Goal: Information Seeking & Learning: Learn about a topic

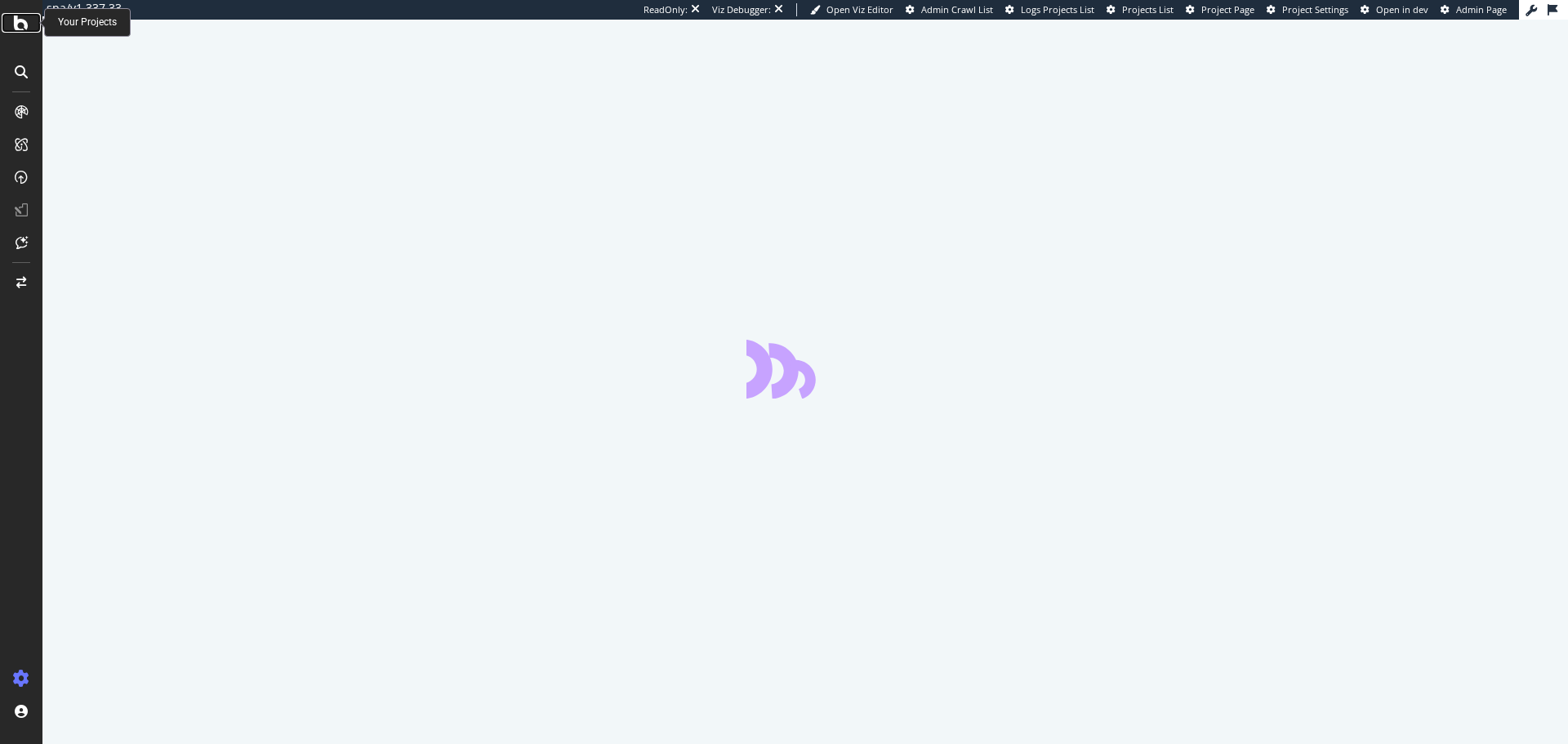
drag, startPoint x: 0, startPoint y: 0, endPoint x: 31, endPoint y: 24, distance: 39.2
click at [31, 24] on div at bounding box center [21, 23] width 39 height 20
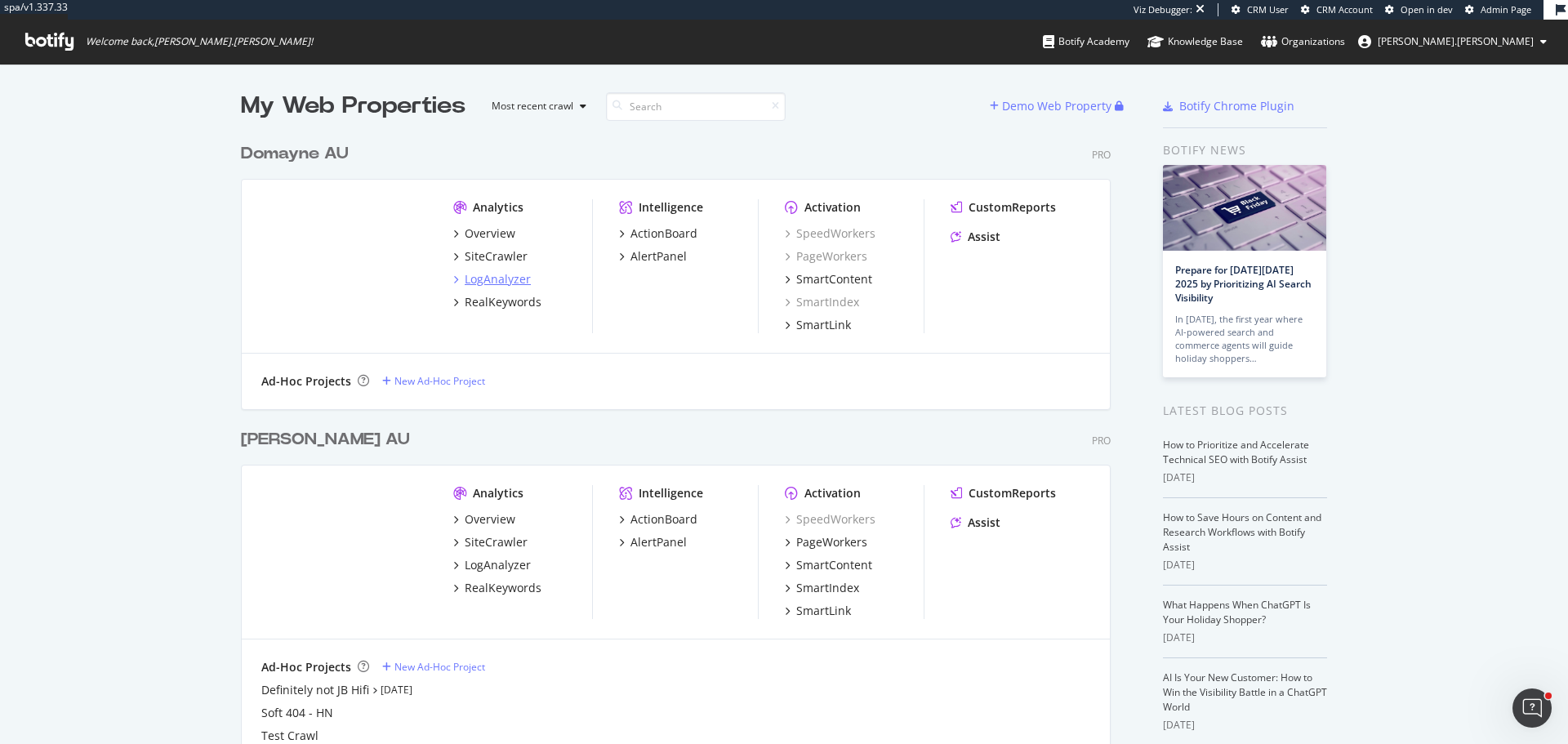
click at [510, 280] on div "LogAnalyzer" at bounding box center [497, 280] width 66 height 16
click at [479, 571] on div "LogAnalyzer" at bounding box center [497, 566] width 66 height 16
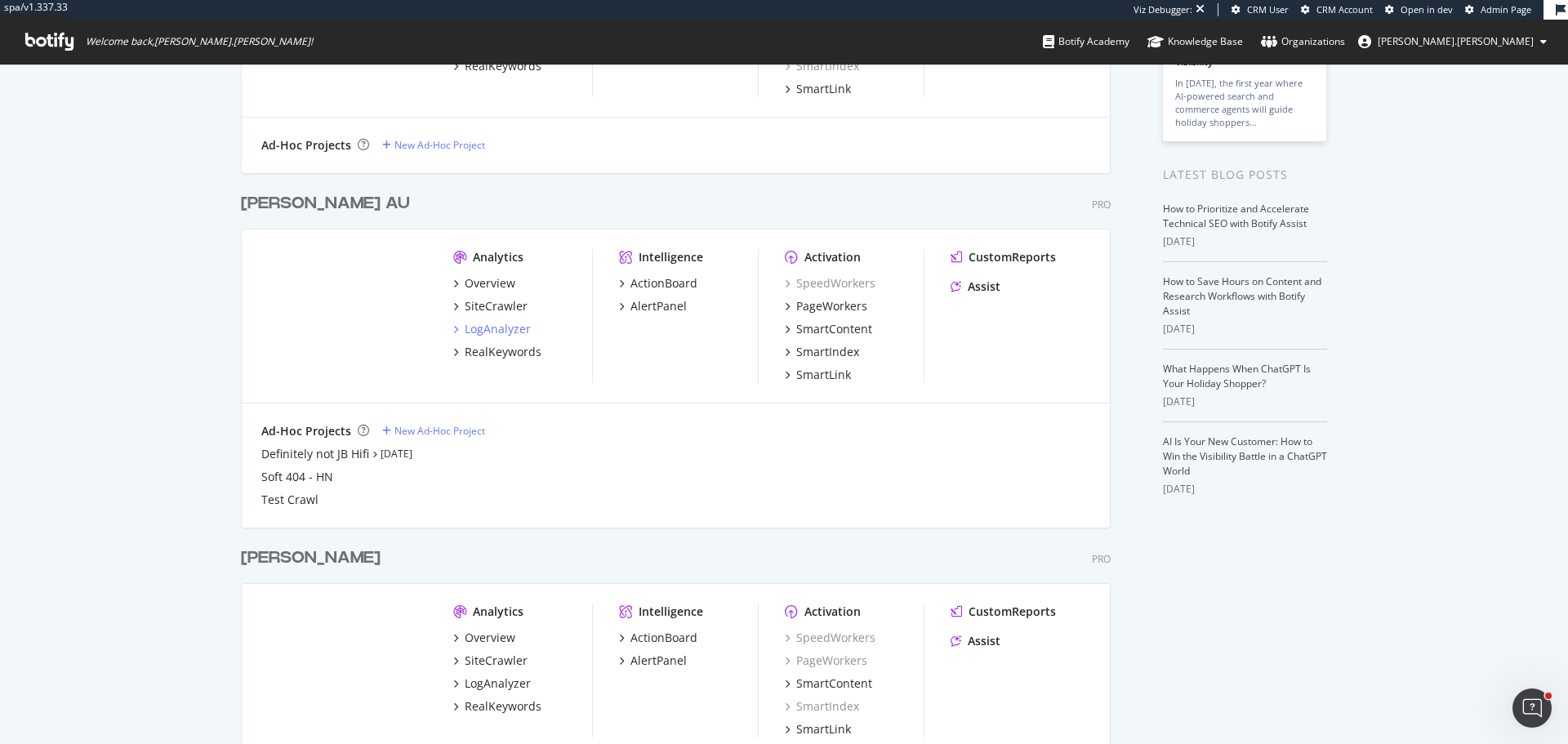
scroll to position [245, 0]
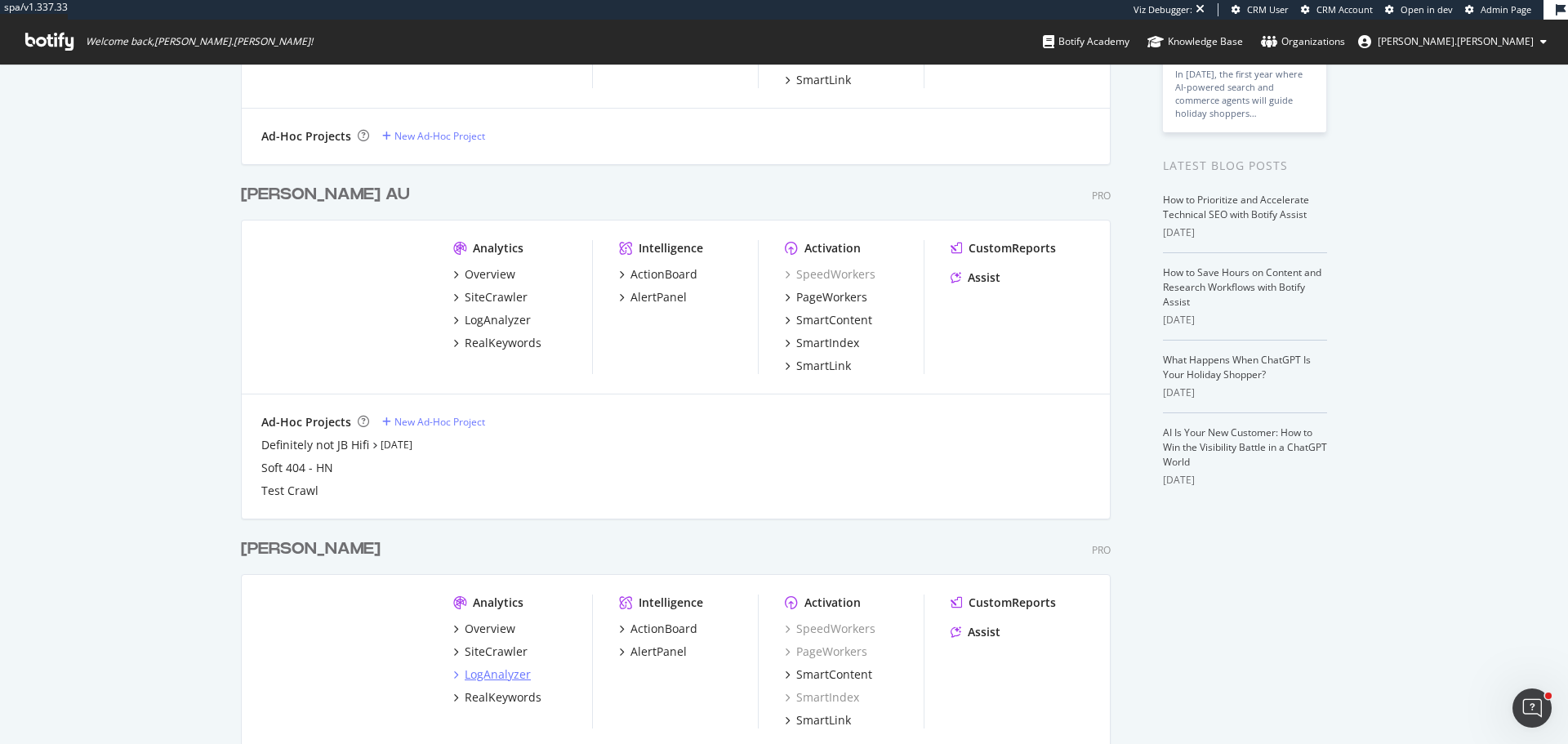
click at [517, 676] on div "LogAnalyzer" at bounding box center [497, 675] width 66 height 16
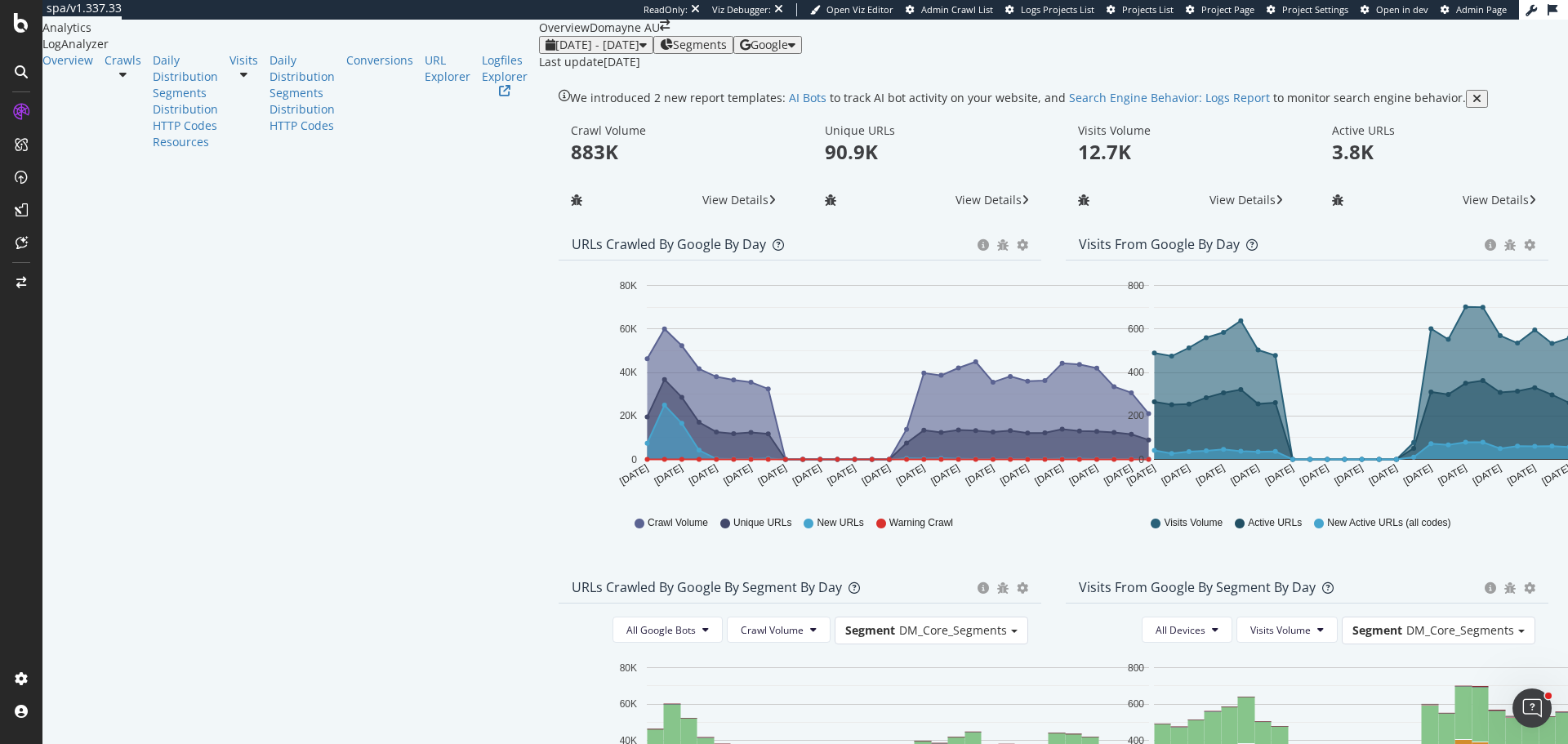
click at [795, 51] on div "Google" at bounding box center [767, 45] width 56 height 13
click at [1416, 101] on span "OpenAI" at bounding box center [1425, 96] width 60 height 15
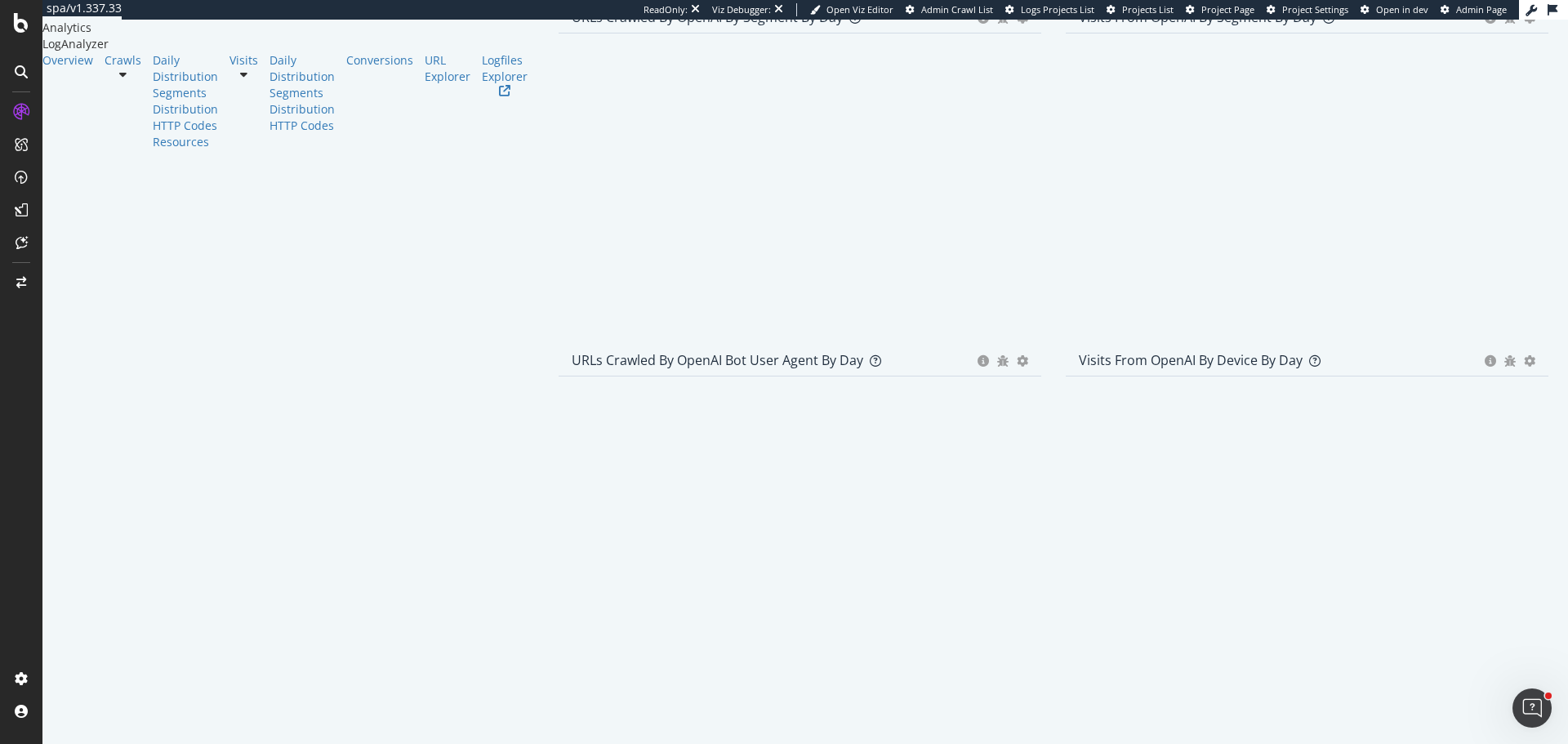
scroll to position [637, 0]
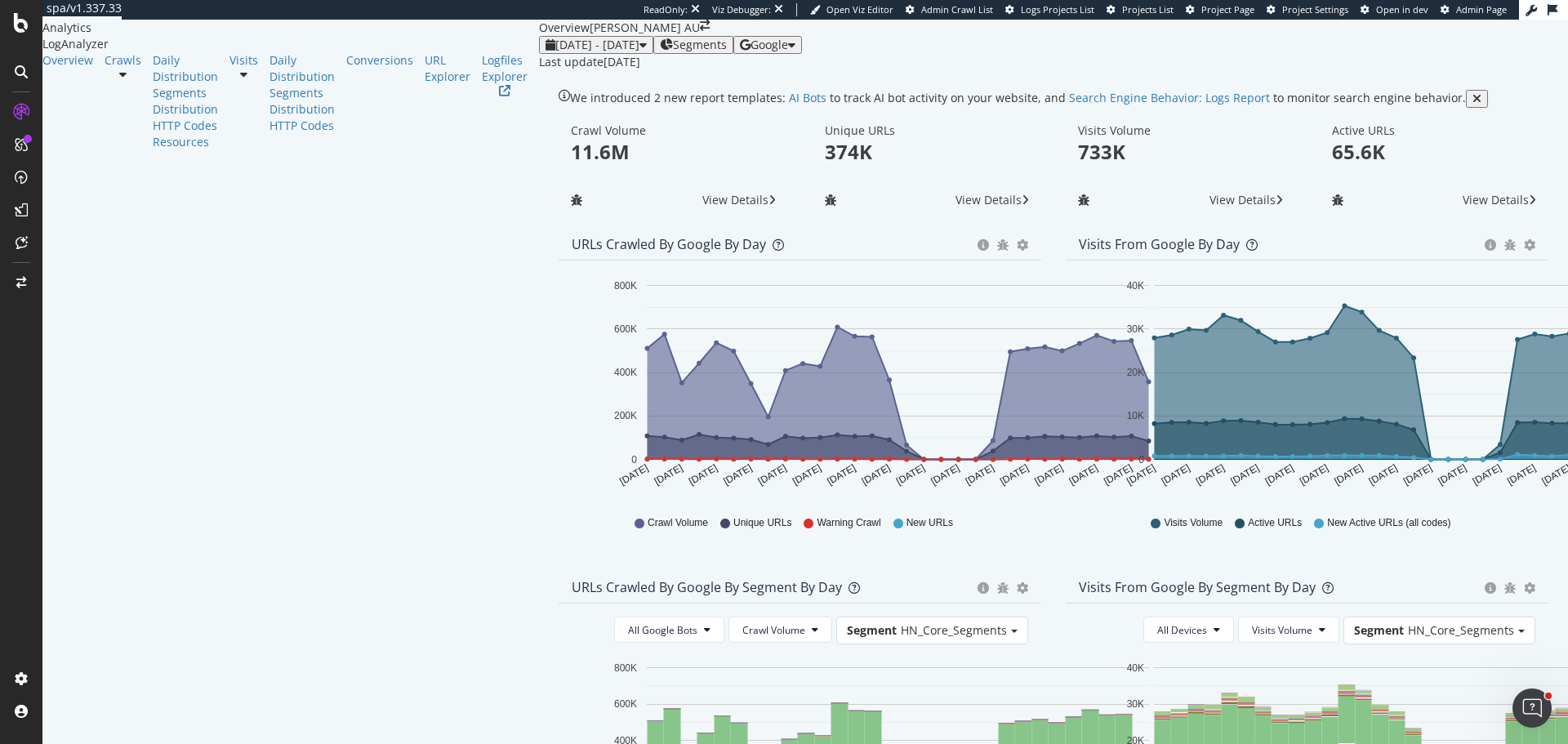
click at [795, 51] on div "Google" at bounding box center [767, 45] width 56 height 13
click at [1420, 91] on span "OpenAI" at bounding box center [1425, 96] width 60 height 15
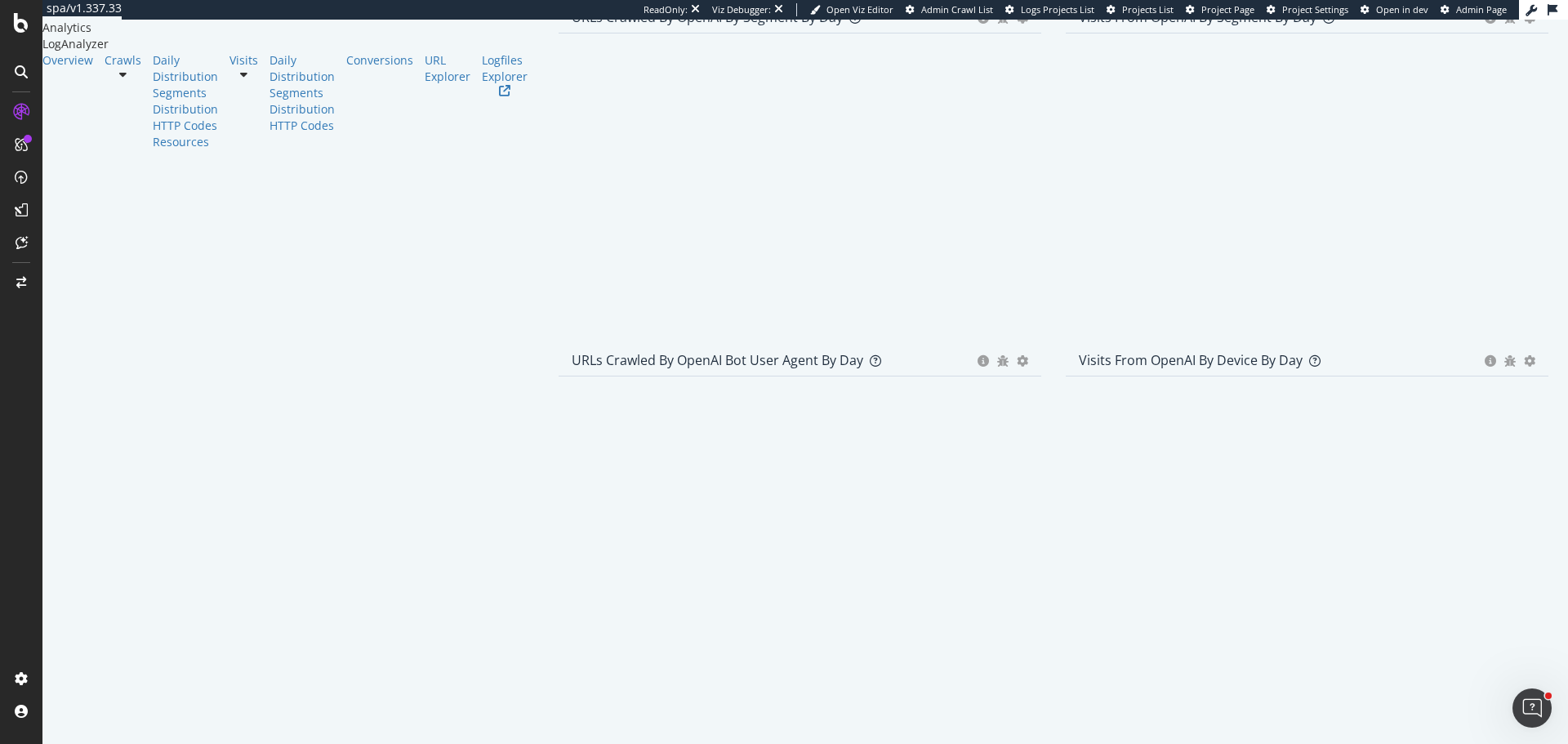
scroll to position [637, 0]
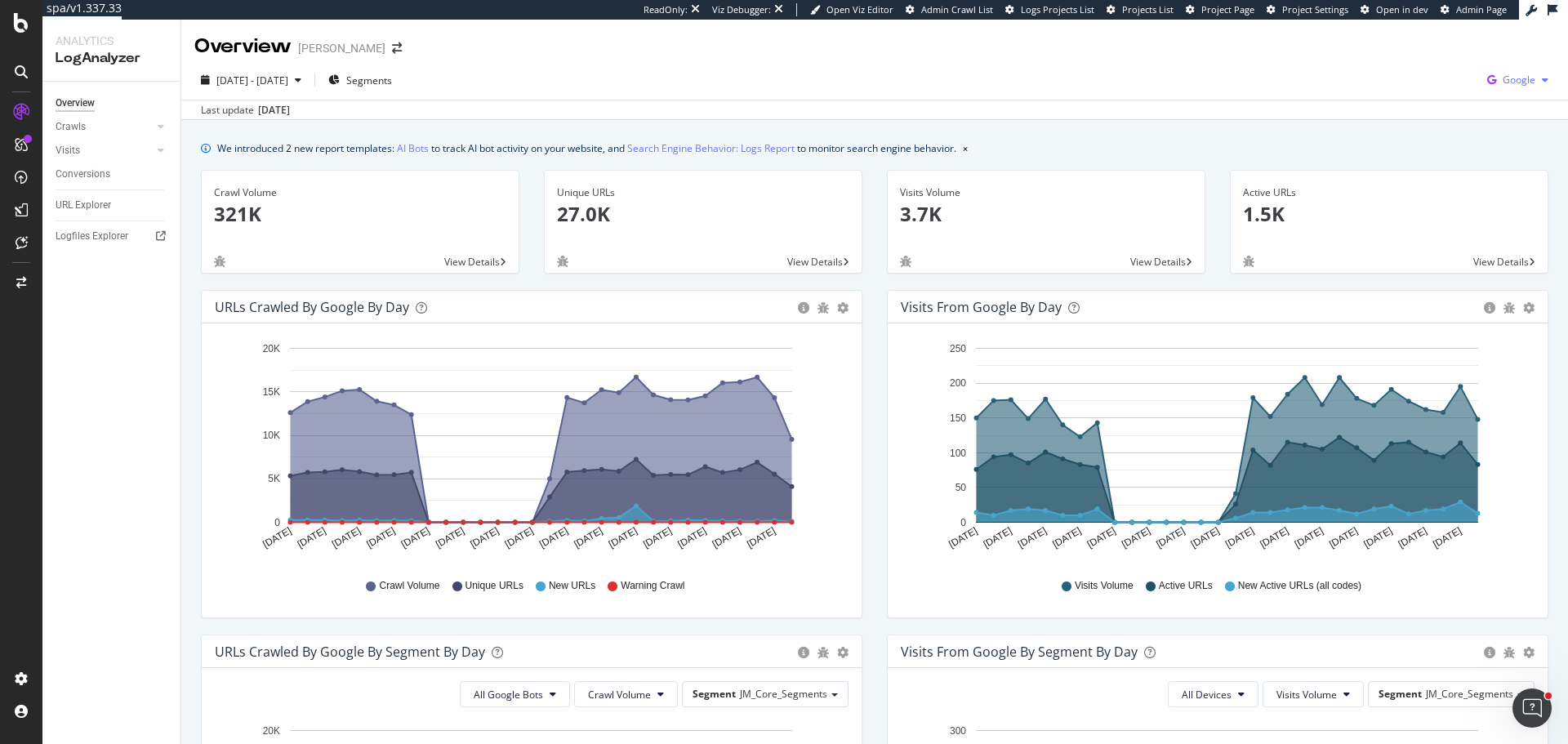
click at [1502, 82] on span "Google" at bounding box center [1519, 79] width 33 height 14
click at [1430, 92] on span "OpenAI" at bounding box center [1425, 96] width 60 height 15
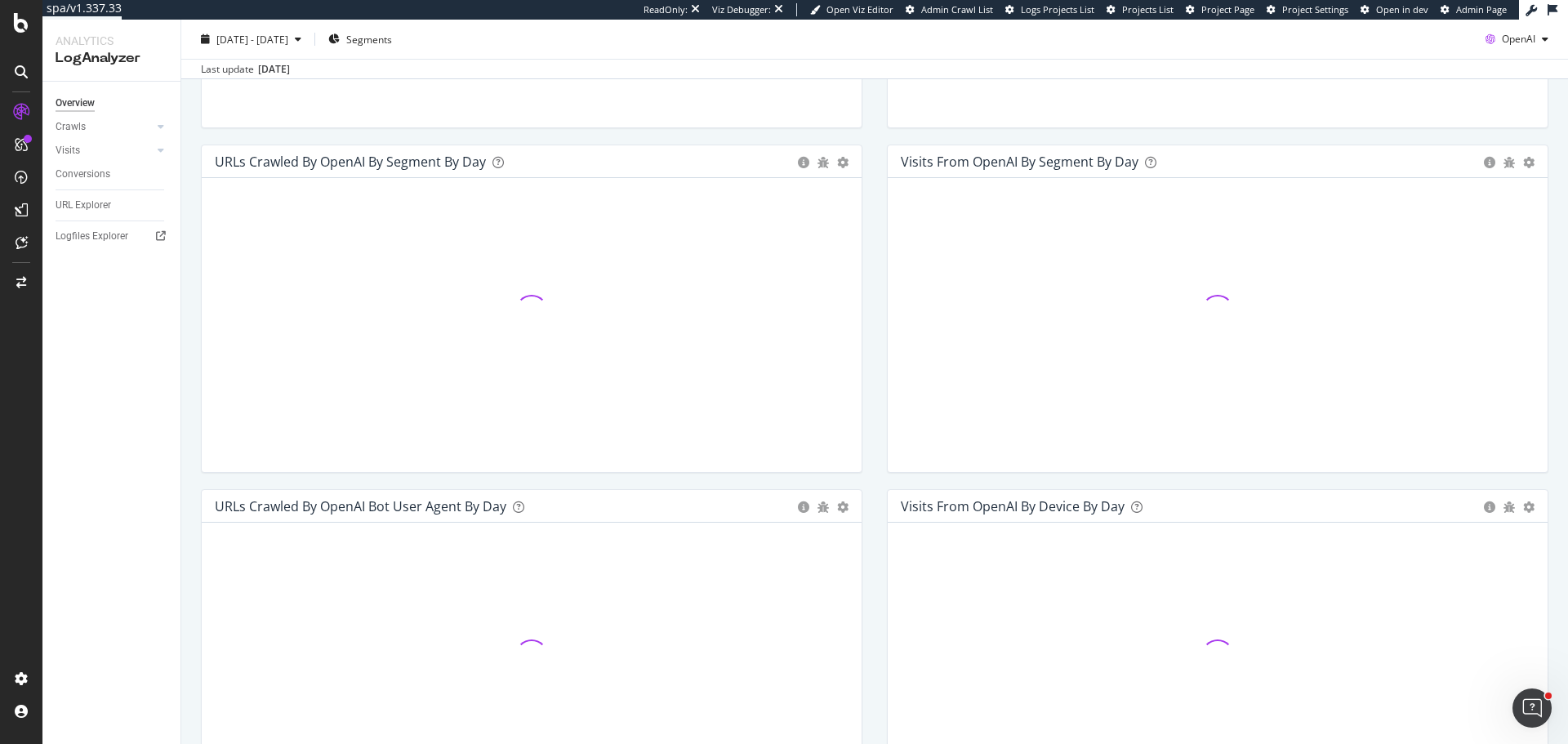
scroll to position [546, 0]
